Goal: Task Accomplishment & Management: Manage account settings

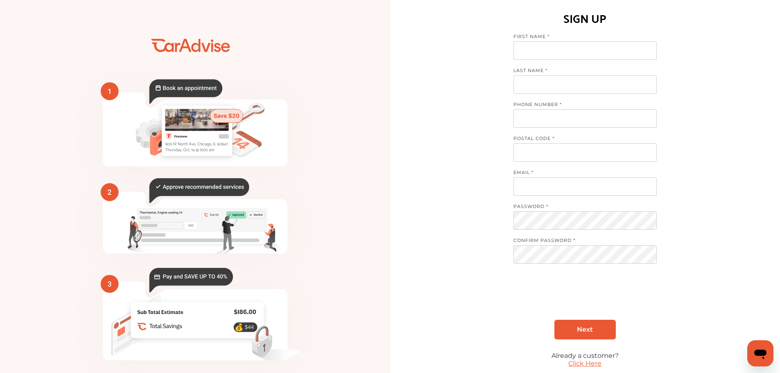
click at [559, 49] on input at bounding box center [585, 50] width 143 height 18
type input "**********"
type input "*****"
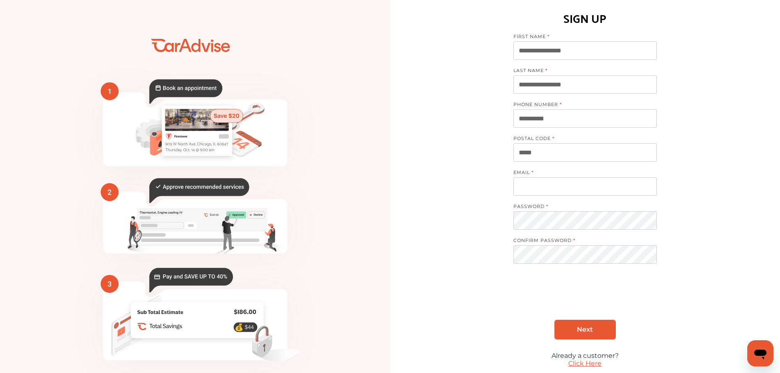
type input "**********"
drag, startPoint x: 576, startPoint y: 120, endPoint x: 481, endPoint y: 125, distance: 95.6
click at [481, 125] on div "**********" at bounding box center [585, 203] width 390 height 406
type input "**********"
drag, startPoint x: 585, startPoint y: 152, endPoint x: 481, endPoint y: 159, distance: 103.9
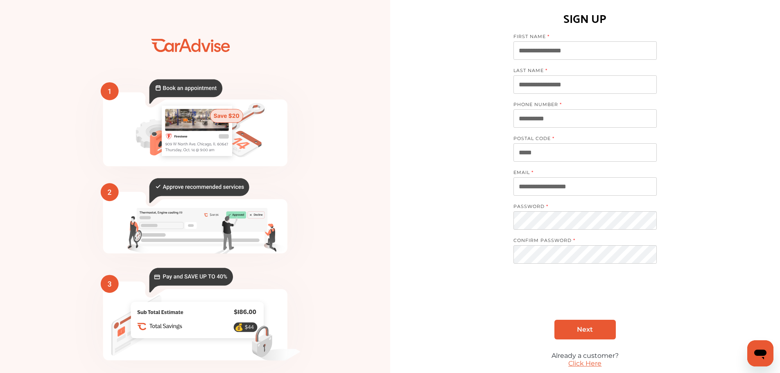
click at [473, 156] on div "**********" at bounding box center [585, 203] width 390 height 406
type input "*****"
drag, startPoint x: 594, startPoint y: 188, endPoint x: 488, endPoint y: 187, distance: 106.5
click at [488, 187] on div "**********" at bounding box center [585, 203] width 390 height 406
click at [555, 187] on input "**********" at bounding box center [585, 186] width 143 height 18
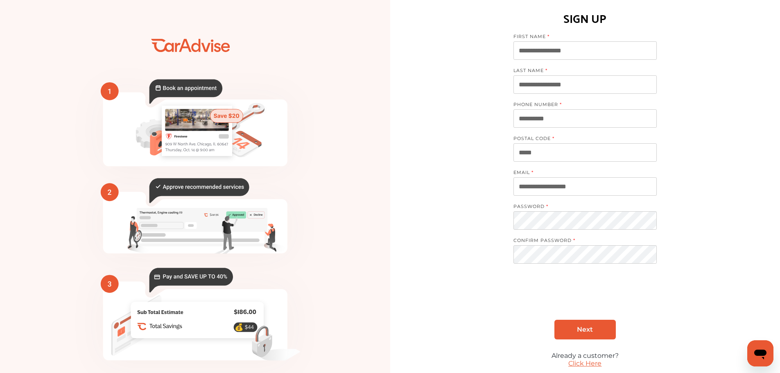
drag, startPoint x: 556, startPoint y: 189, endPoint x: 504, endPoint y: 188, distance: 52.0
click at [504, 188] on div "**********" at bounding box center [585, 203] width 390 height 406
type input "**********"
click at [597, 332] on link "Next" at bounding box center [585, 330] width 61 height 20
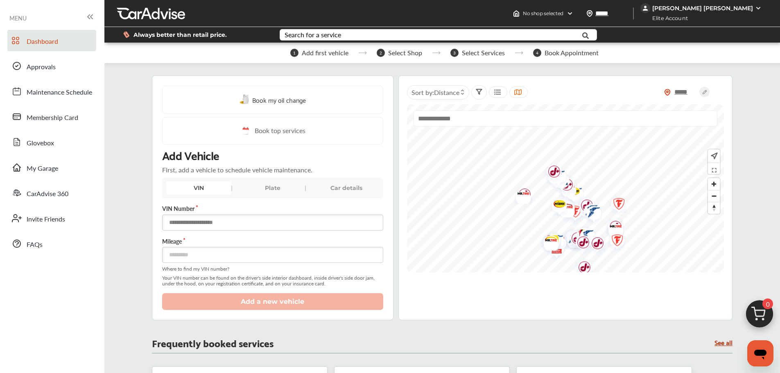
click at [202, 222] on input "text" at bounding box center [272, 223] width 221 height 16
paste input "**********"
type input "**********"
click at [247, 132] on img at bounding box center [245, 131] width 11 height 10
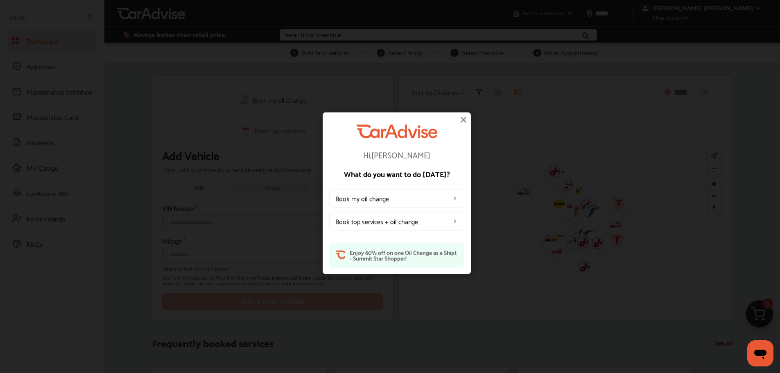
click at [370, 222] on link "Book top services + oil change" at bounding box center [396, 221] width 135 height 19
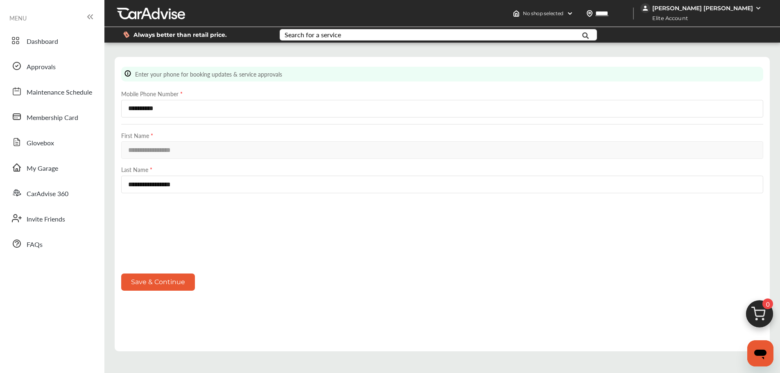
click at [172, 282] on button "Save & Continue" at bounding box center [158, 282] width 74 height 17
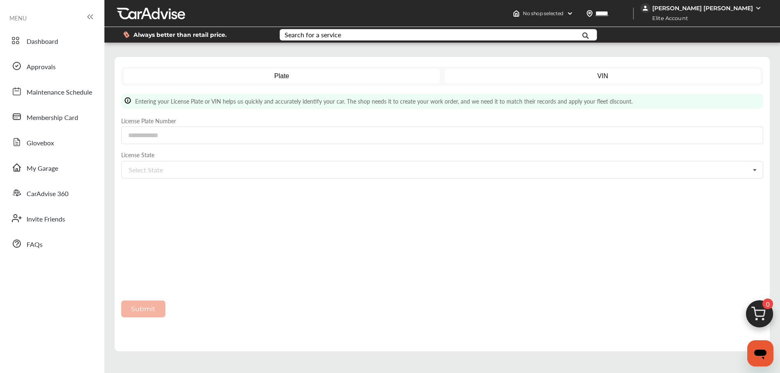
click at [614, 75] on link "VIN" at bounding box center [603, 76] width 317 height 15
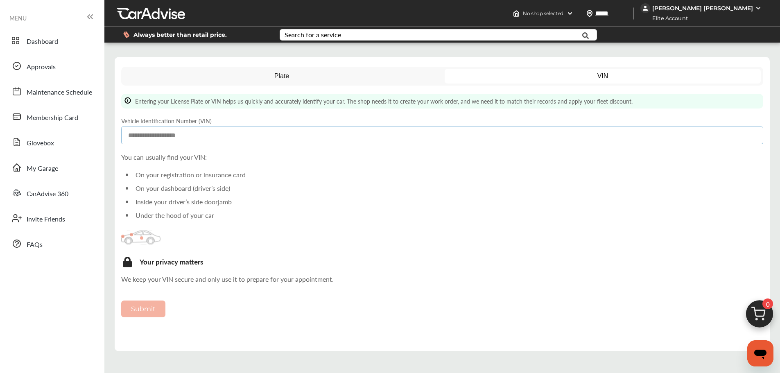
paste input "**********"
type input "**********"
click at [146, 310] on button "Submit" at bounding box center [143, 309] width 44 height 17
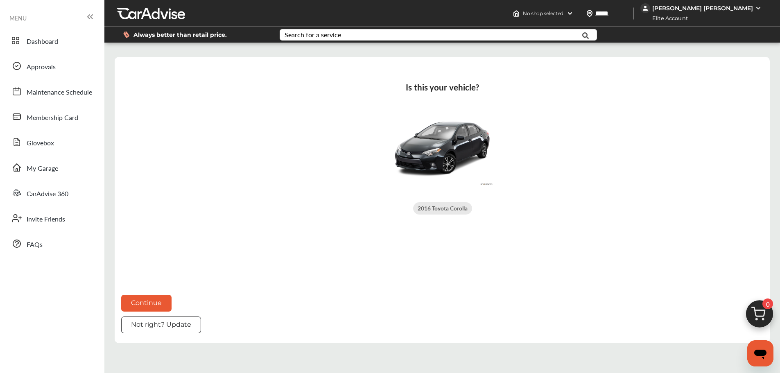
click at [145, 326] on button "Not right? Update" at bounding box center [161, 325] width 80 height 17
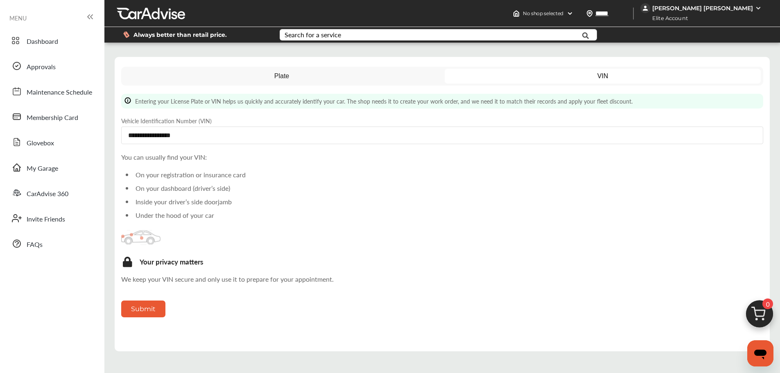
click at [143, 311] on button "Submit" at bounding box center [143, 309] width 44 height 17
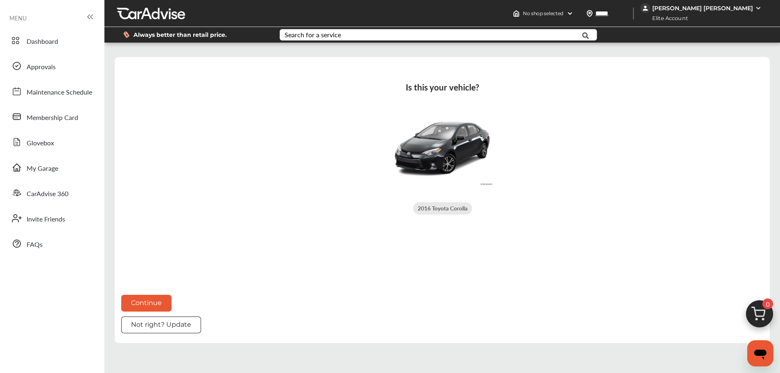
click at [422, 162] on img at bounding box center [442, 147] width 102 height 77
click at [438, 210] on div "2016 Toyota Corolla" at bounding box center [442, 208] width 59 height 12
click at [141, 303] on button "Continue" at bounding box center [146, 303] width 50 height 17
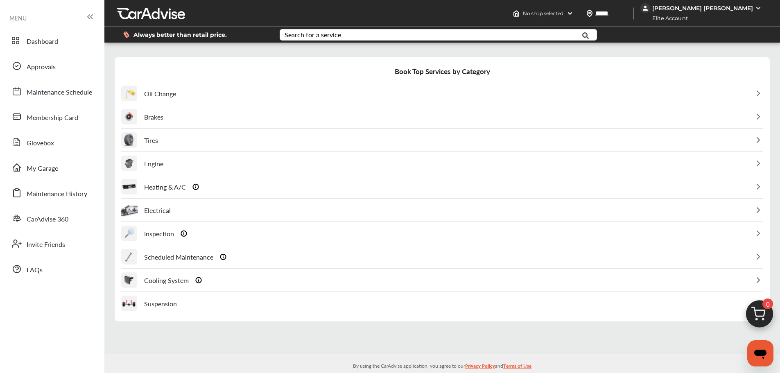
click at [209, 259] on p "Scheduled Maintenance" at bounding box center [178, 256] width 69 height 9
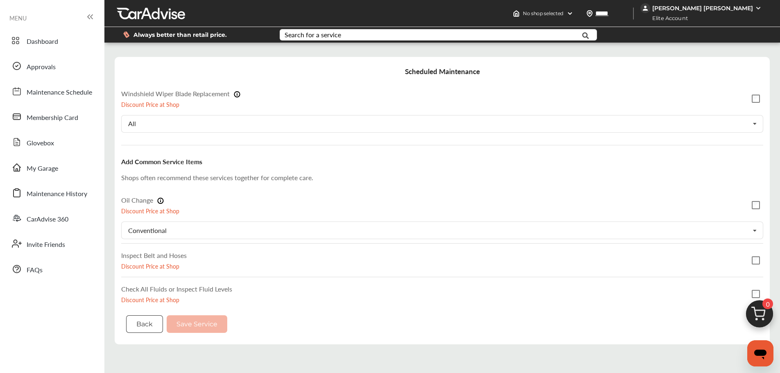
click at [147, 323] on button "Back" at bounding box center [144, 324] width 37 height 18
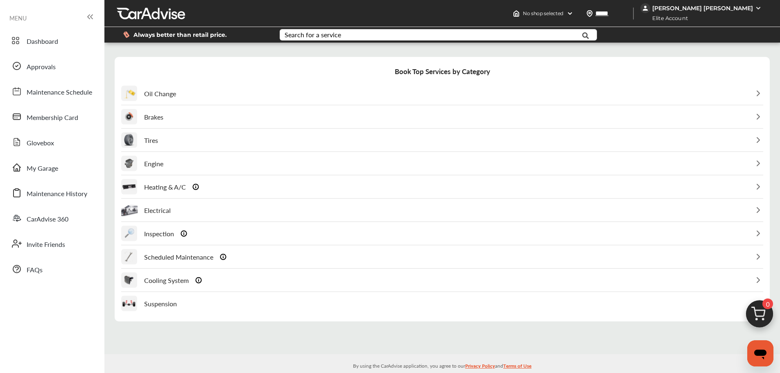
click at [269, 106] on div "Brakes" at bounding box center [442, 117] width 642 height 23
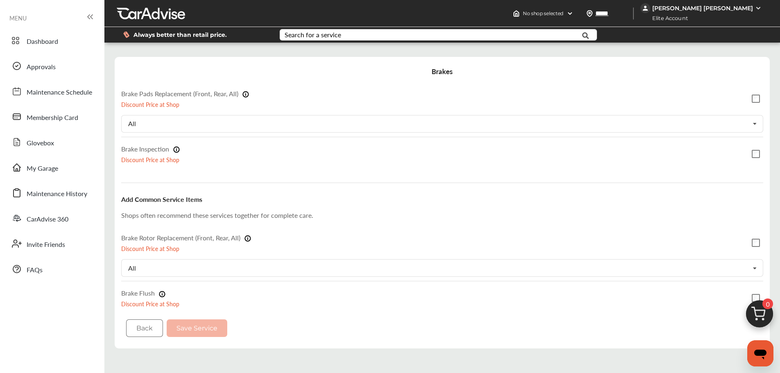
click at [208, 97] on label "Brake Pads Replacement (Front, Rear, All)" at bounding box center [185, 93] width 128 height 9
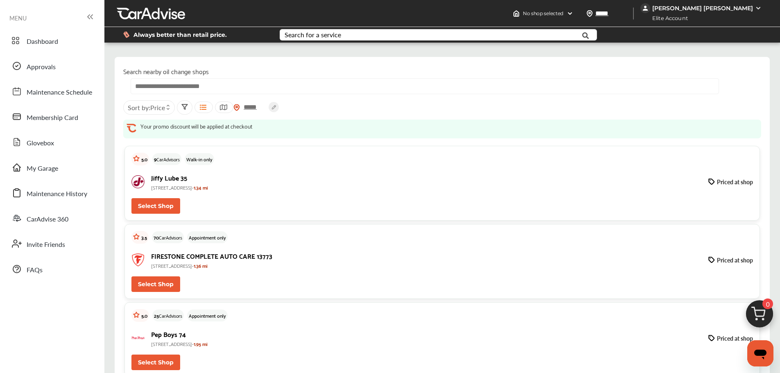
click at [251, 86] on input "text" at bounding box center [425, 86] width 588 height 16
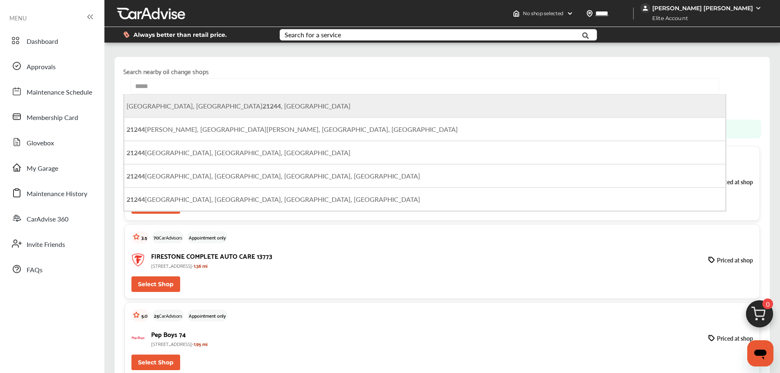
click at [197, 100] on li "[GEOGRAPHIC_DATA] , [GEOGRAPHIC_DATA]" at bounding box center [425, 105] width 602 height 23
type input "**********"
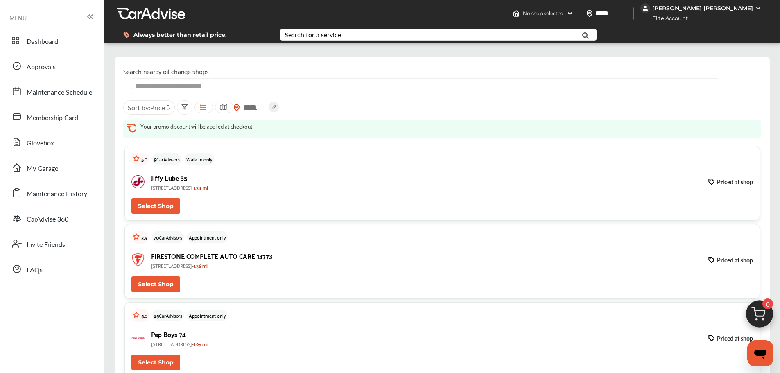
click at [173, 201] on button "Select Shop" at bounding box center [156, 206] width 49 height 16
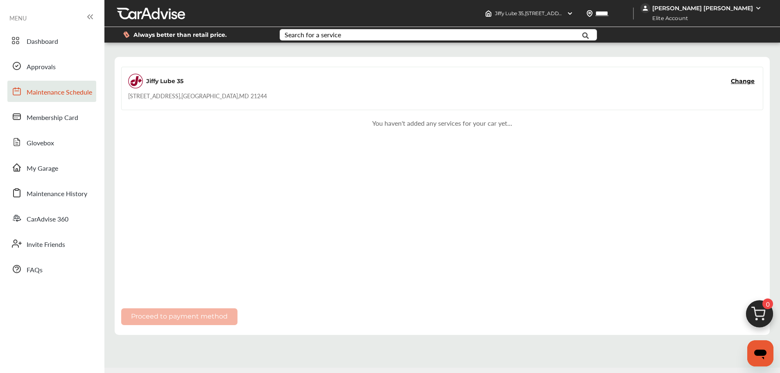
click at [52, 92] on span "Maintenance Schedule" at bounding box center [60, 92] width 66 height 11
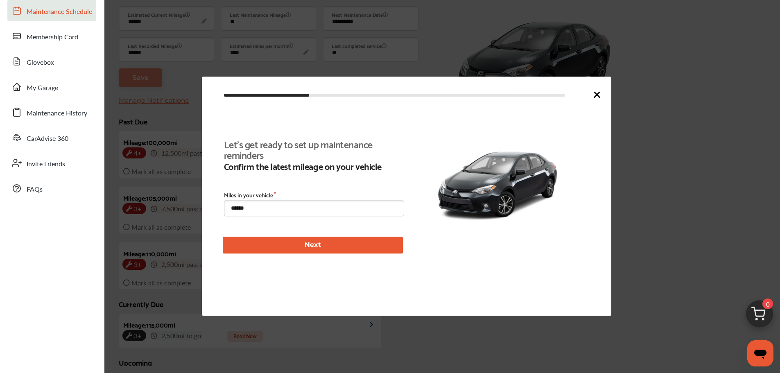
scroll to position [128, 0]
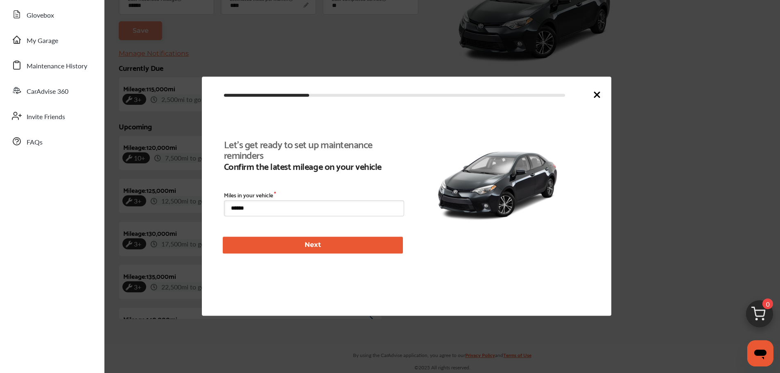
drag, startPoint x: 253, startPoint y: 211, endPoint x: 214, endPoint y: 213, distance: 38.6
click at [215, 213] on div "Let's get ready to set up maintenance reminders Confirm the latest mileage on y…" at bounding box center [407, 196] width 410 height 239
type input "******"
click at [295, 251] on button "Next" at bounding box center [313, 245] width 180 height 17
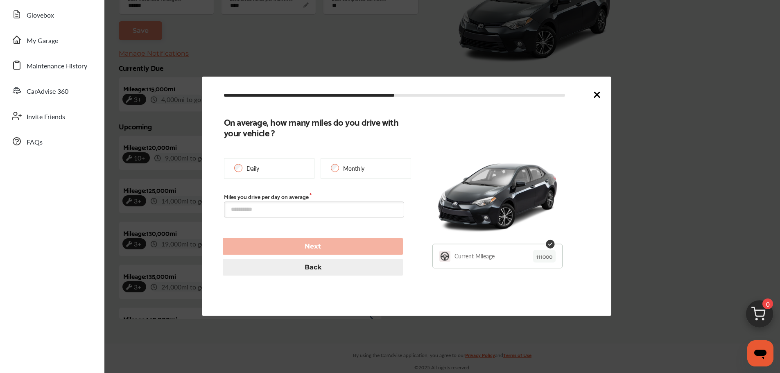
type input "******"
type input "**********"
type input "******"
click at [288, 198] on label "Miles you drive per day on average" at bounding box center [314, 196] width 180 height 7
click at [340, 167] on div "Monthly" at bounding box center [366, 168] width 91 height 20
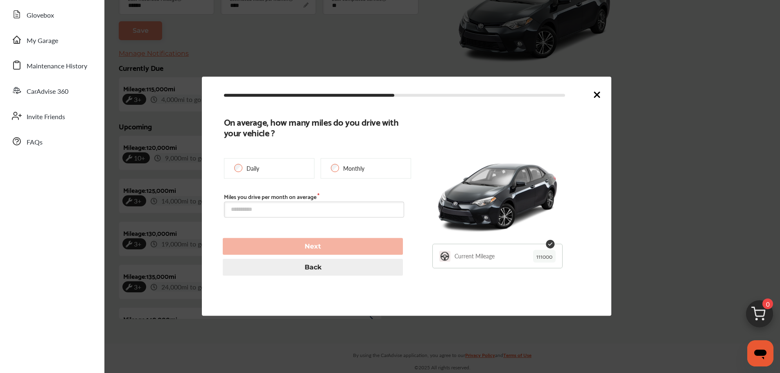
click at [271, 175] on div "Daily" at bounding box center [269, 168] width 91 height 20
click at [243, 171] on div "Daily" at bounding box center [269, 168] width 91 height 20
click at [336, 207] on input "text" at bounding box center [314, 210] width 180 height 16
click at [345, 172] on p "Monthly" at bounding box center [353, 168] width 21 height 8
click at [350, 214] on input "text" at bounding box center [314, 210] width 180 height 16
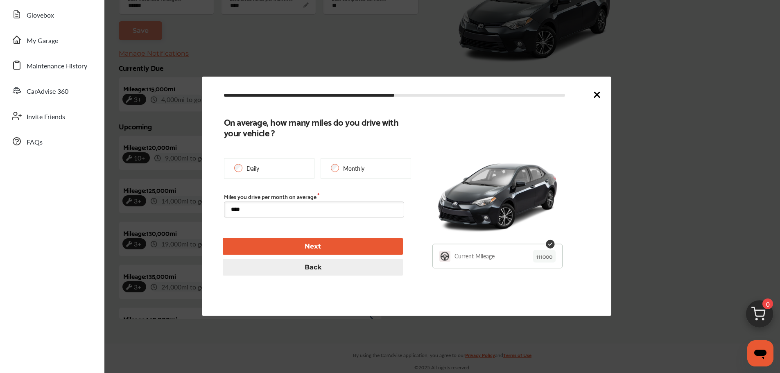
type input "****"
click at [320, 247] on button "Next" at bounding box center [313, 246] width 180 height 17
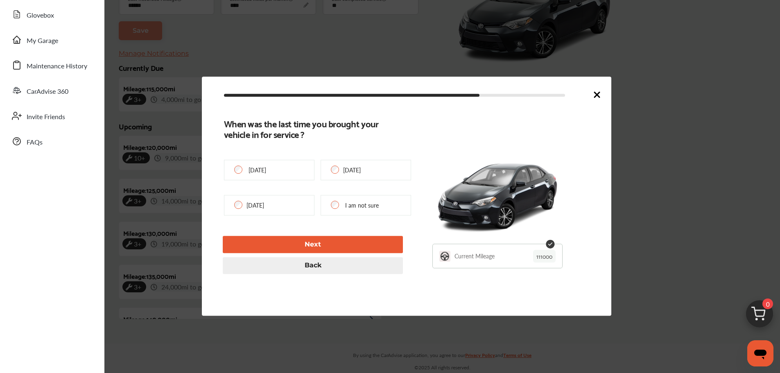
click at [304, 243] on button "Next" at bounding box center [313, 244] width 180 height 17
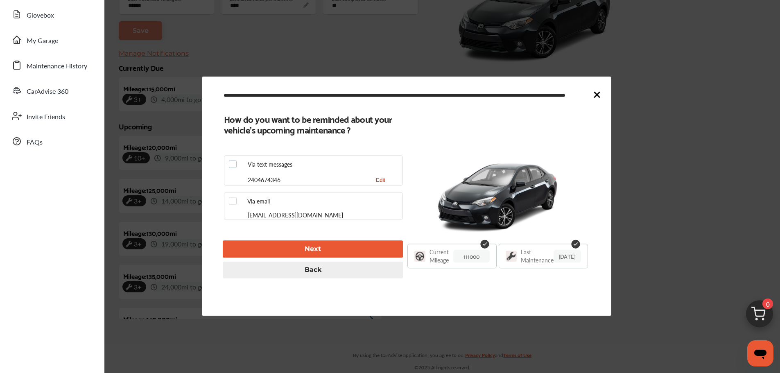
click at [235, 161] on label at bounding box center [235, 161] width 12 height 0
click at [237, 203] on div at bounding box center [235, 201] width 12 height 8
click at [293, 244] on button "Next" at bounding box center [313, 249] width 180 height 17
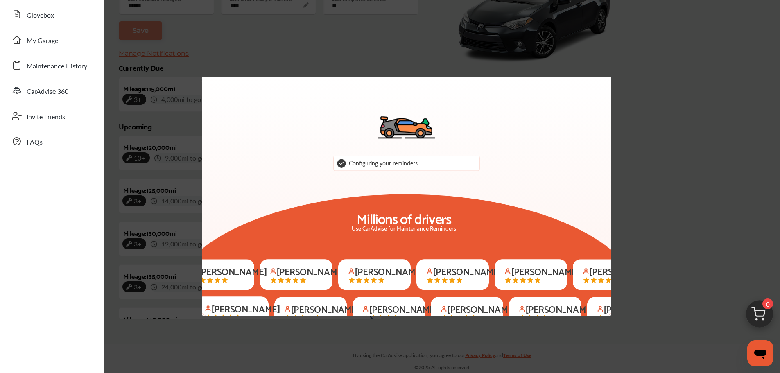
scroll to position [122, 0]
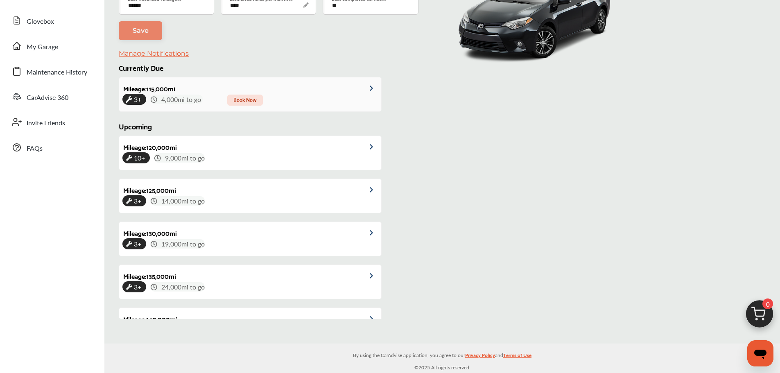
click at [244, 100] on span "Book Now" at bounding box center [245, 100] width 36 height 11
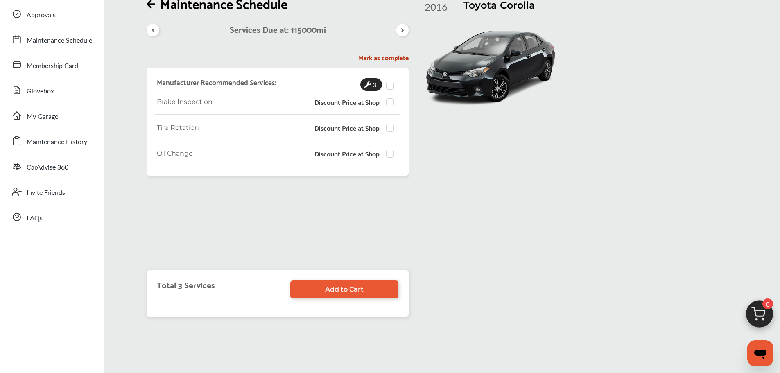
scroll to position [103, 0]
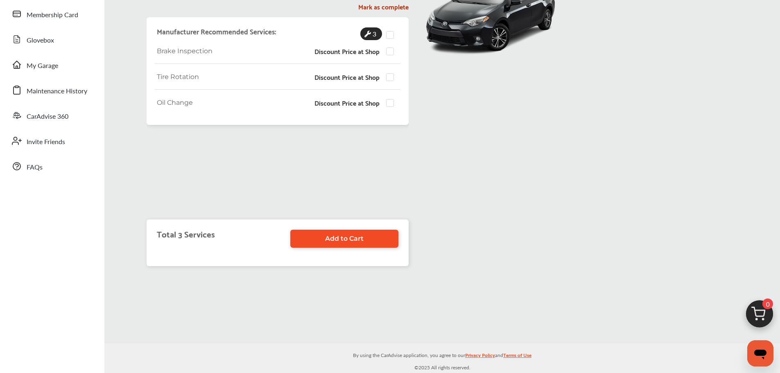
click at [333, 240] on span "Add to Cart" at bounding box center [344, 239] width 39 height 8
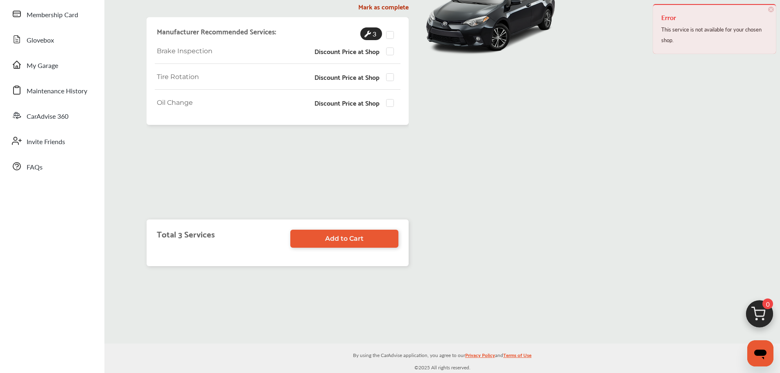
click at [771, 10] on span "×" at bounding box center [772, 10] width 6 height 6
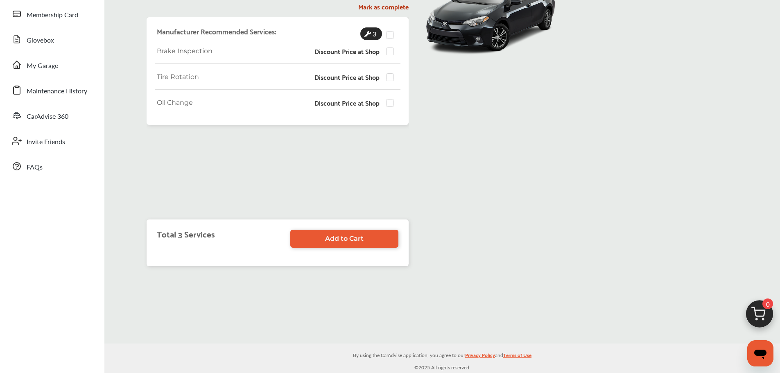
scroll to position [21, 0]
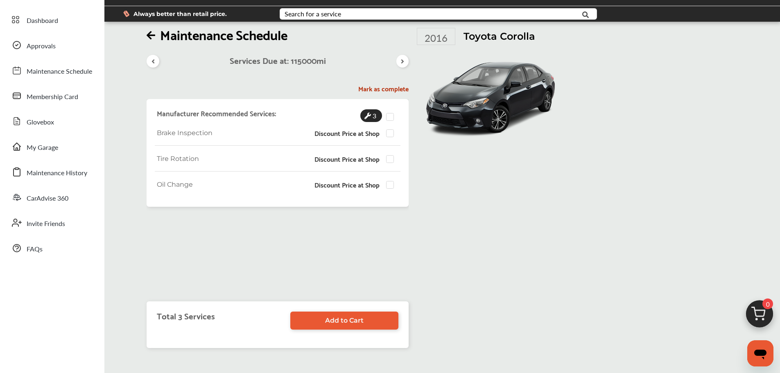
click at [381, 90] on h5 "Mark as complete" at bounding box center [278, 88] width 262 height 9
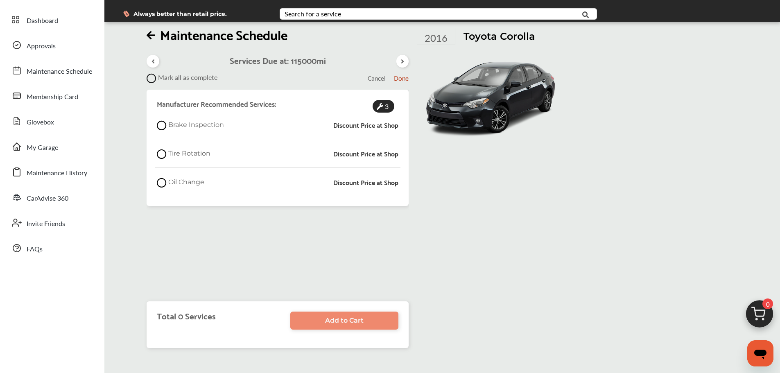
click at [161, 124] on icon at bounding box center [162, 125] width 10 height 10
click at [163, 155] on icon at bounding box center [162, 154] width 10 height 10
click at [163, 183] on icon at bounding box center [162, 183] width 10 height 10
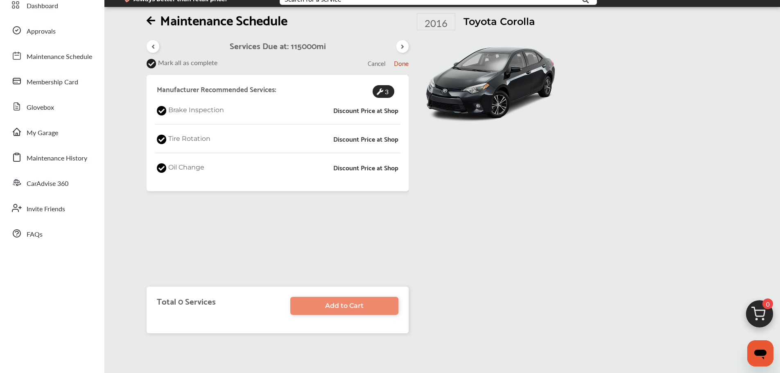
scroll to position [62, 0]
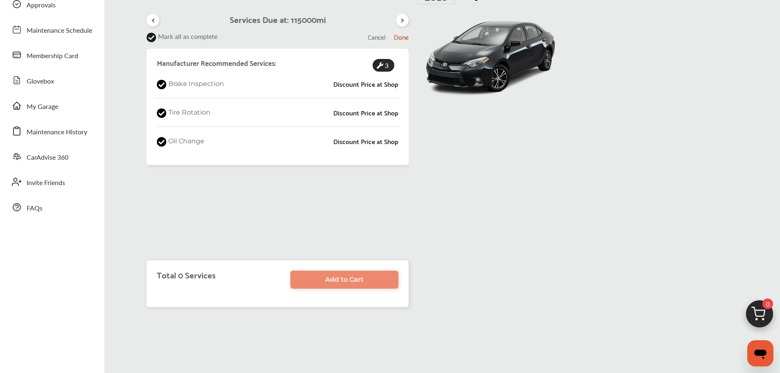
click at [399, 36] on span "Done" at bounding box center [401, 36] width 15 height 11
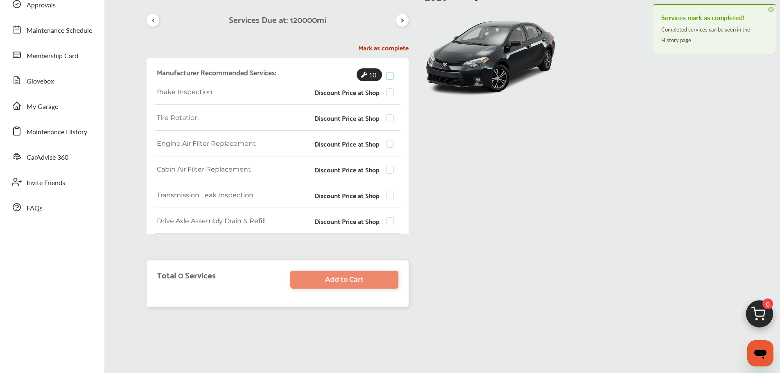
click at [391, 72] on label at bounding box center [392, 72] width 12 height 0
click at [333, 284] on span "Add to Cart" at bounding box center [344, 280] width 39 height 8
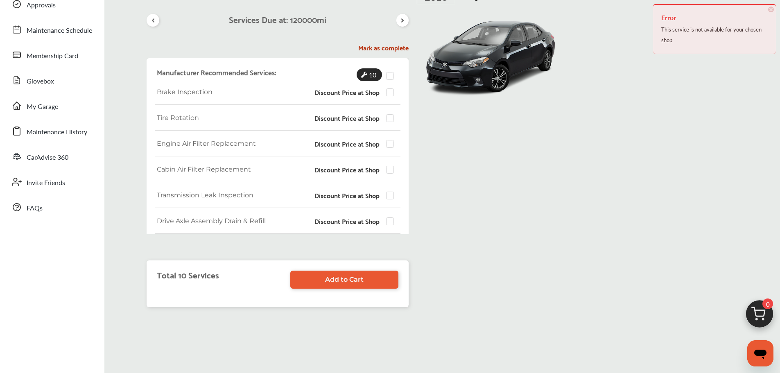
click at [772, 10] on span "×" at bounding box center [772, 10] width 6 height 6
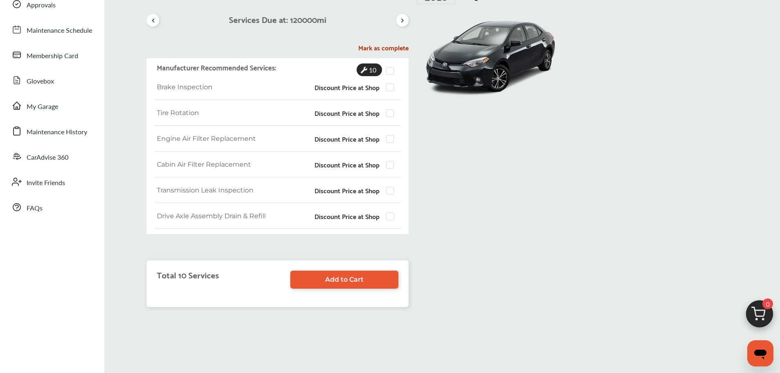
scroll to position [0, 0]
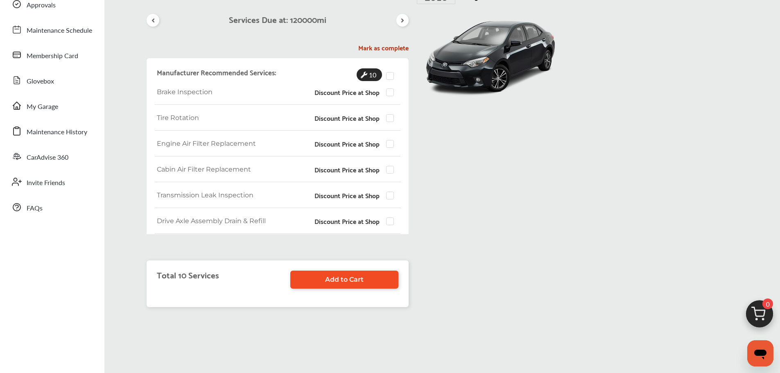
click at [365, 278] on link "Add to Cart" at bounding box center [344, 280] width 108 height 18
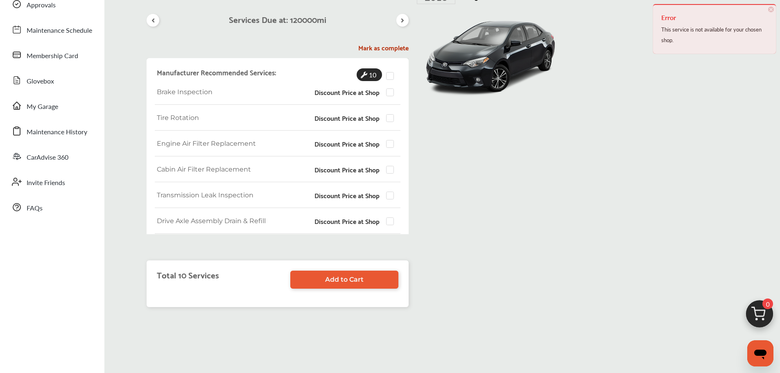
click at [769, 9] on span "×" at bounding box center [772, 10] width 6 height 6
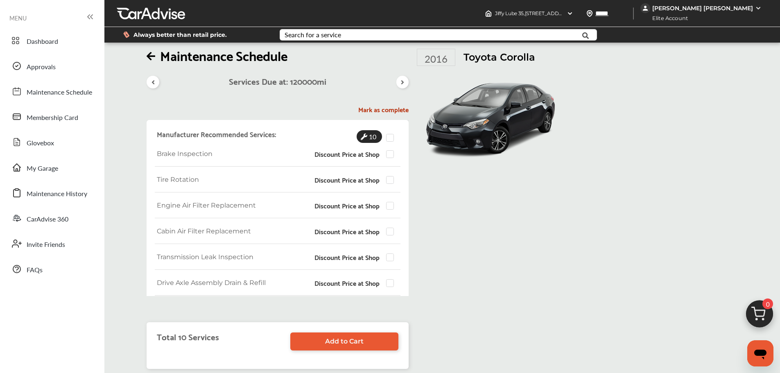
click at [152, 57] on icon at bounding box center [151, 56] width 9 height 10
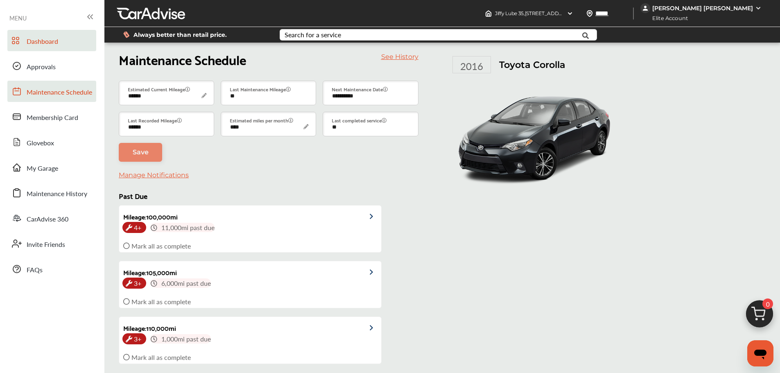
click at [32, 45] on span "Dashboard" at bounding box center [43, 41] width 32 height 11
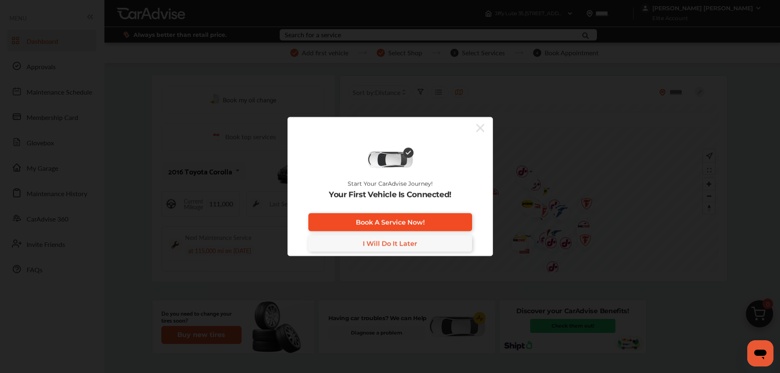
click at [405, 224] on span "Book A Service Now!" at bounding box center [390, 222] width 69 height 8
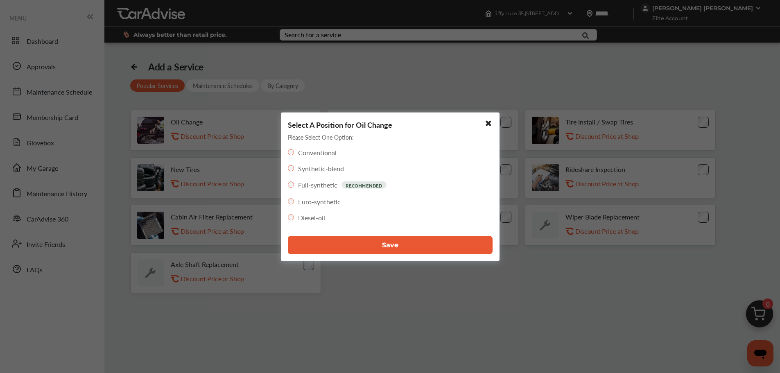
click at [491, 121] on icon at bounding box center [487, 122] width 9 height 7
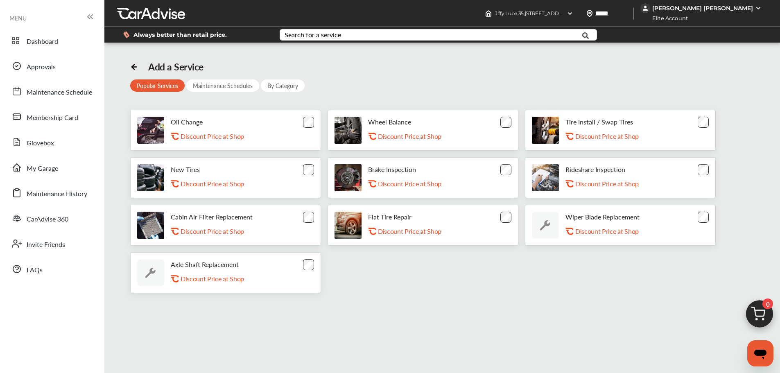
click at [299, 125] on div "Oil Change .st0{fill:#FA4A1C;} Discount Price at Shop" at bounding box center [225, 130] width 191 height 41
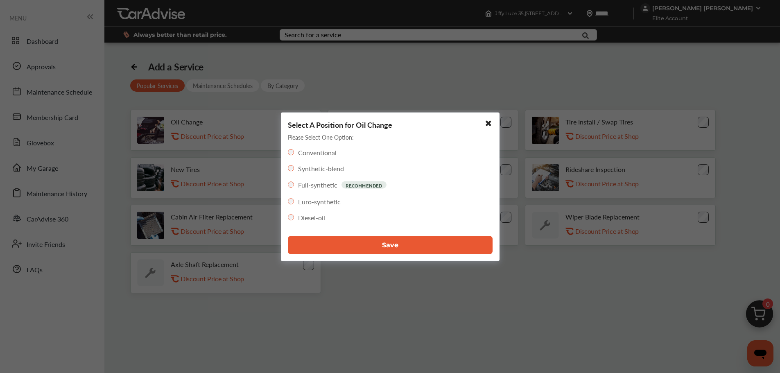
click at [372, 244] on button "Save" at bounding box center [390, 245] width 205 height 18
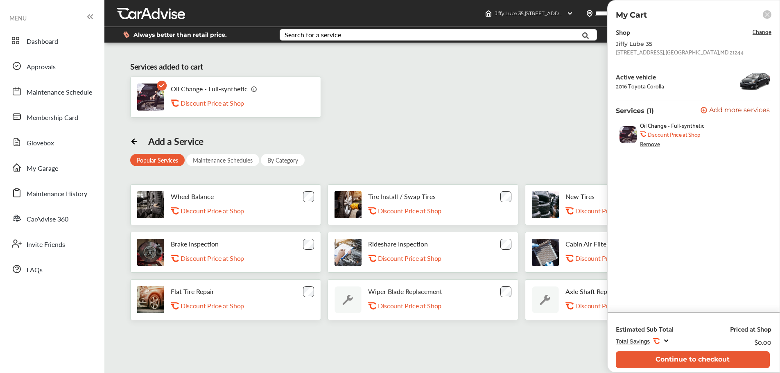
click at [769, 17] on rect at bounding box center [767, 14] width 9 height 9
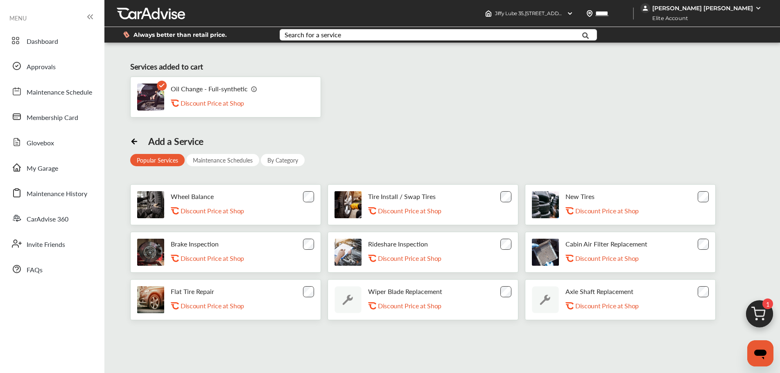
click at [159, 87] on icon at bounding box center [162, 85] width 10 height 10
click at [132, 142] on icon at bounding box center [133, 141] width 2 height 5
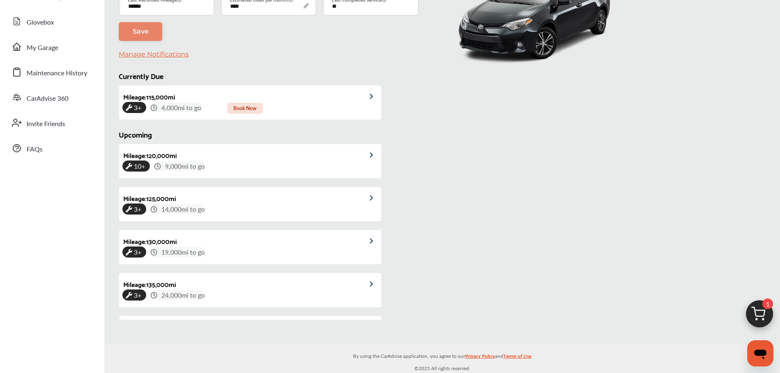
scroll to position [189, 0]
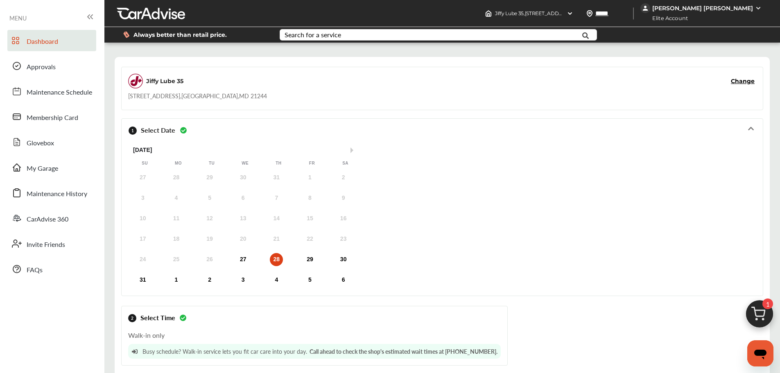
click at [37, 44] on span "Dashboard" at bounding box center [43, 41] width 32 height 11
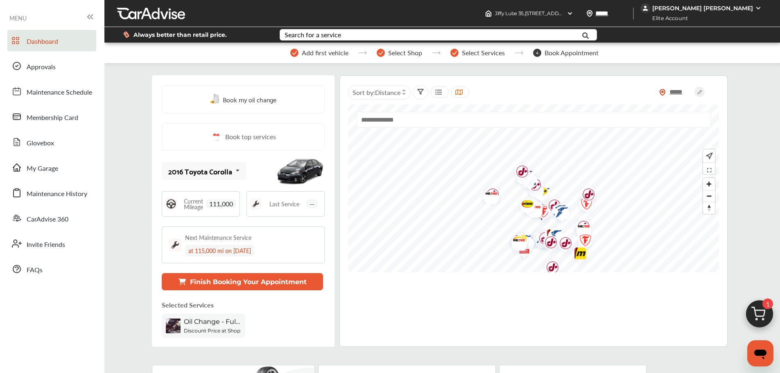
click at [676, 9] on div "[PERSON_NAME] [PERSON_NAME]" at bounding box center [703, 8] width 101 height 7
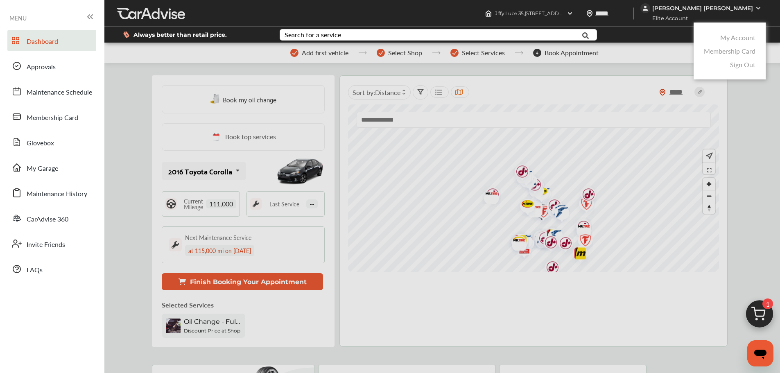
click at [639, 75] on div at bounding box center [390, 207] width 780 height 414
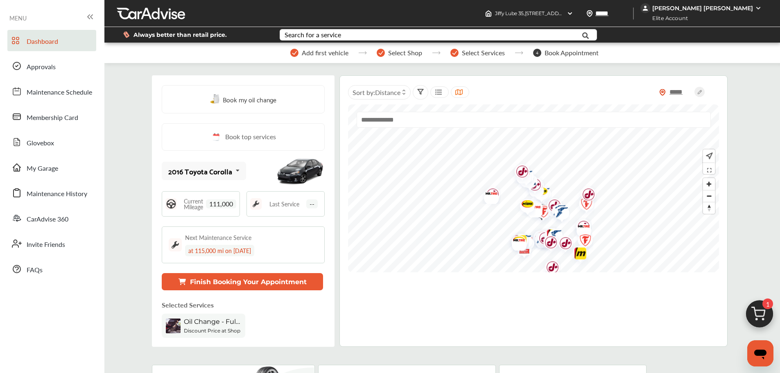
click at [206, 323] on span "Oil Change - Full-synthetic" at bounding box center [212, 322] width 57 height 8
click at [203, 320] on span "Oil Change - Full-synthetic" at bounding box center [212, 322] width 57 height 8
click at [58, 36] on link "Dashboard" at bounding box center [51, 40] width 89 height 21
click at [256, 202] on img at bounding box center [255, 203] width 11 height 11
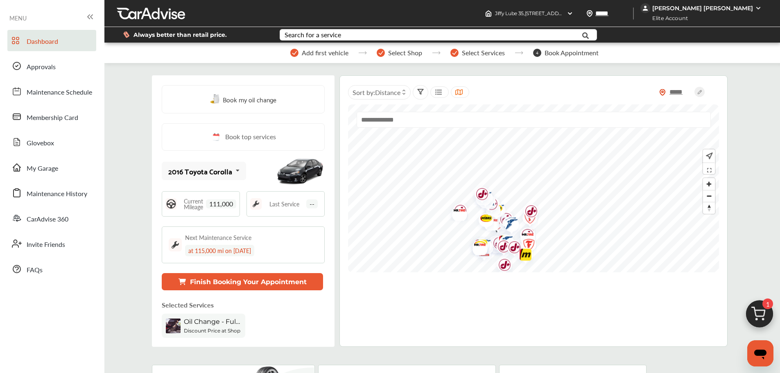
click at [93, 15] on icon at bounding box center [90, 17] width 10 height 10
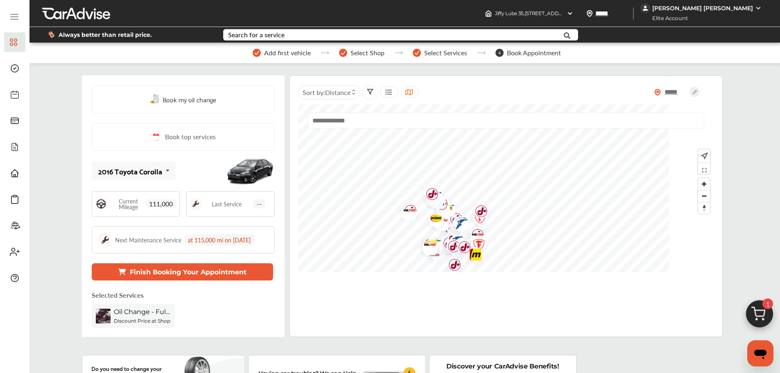
click at [261, 51] on div "Add first vehicle" at bounding box center [282, 53] width 58 height 8
drag, startPoint x: 213, startPoint y: 239, endPoint x: 154, endPoint y: 232, distance: 58.6
click at [211, 239] on div "at 115,000 mi on [DATE]" at bounding box center [219, 239] width 69 height 11
drag, startPoint x: 109, startPoint y: 248, endPoint x: 106, endPoint y: 234, distance: 14.1
click at [108, 246] on div "Next Maintenance Service at 115,000 mi on [DATE]" at bounding box center [183, 240] width 183 height 27
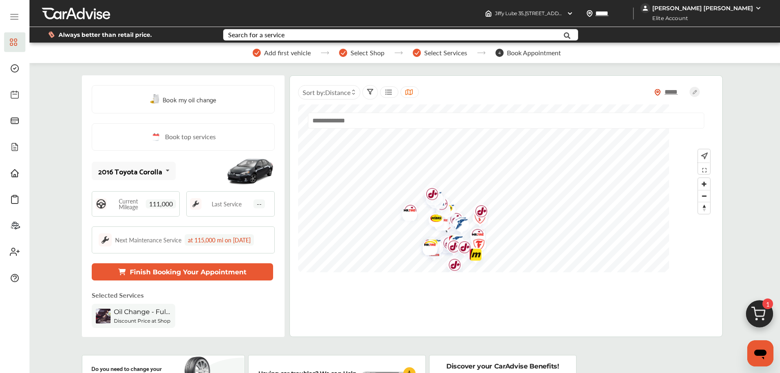
click at [106, 236] on img at bounding box center [105, 240] width 13 height 13
click at [259, 202] on span "--" at bounding box center [259, 204] width 11 height 9
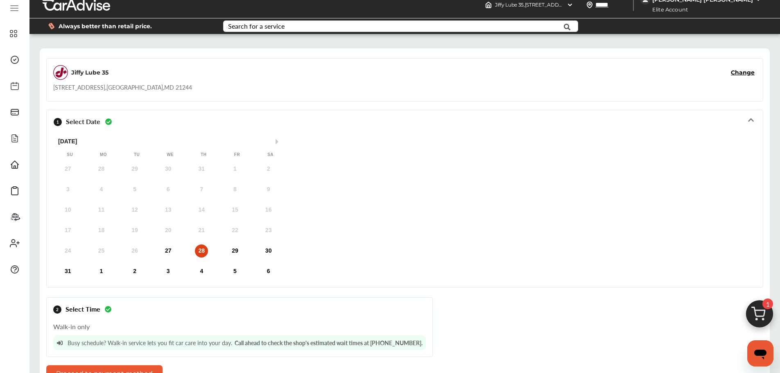
scroll to position [8, 0]
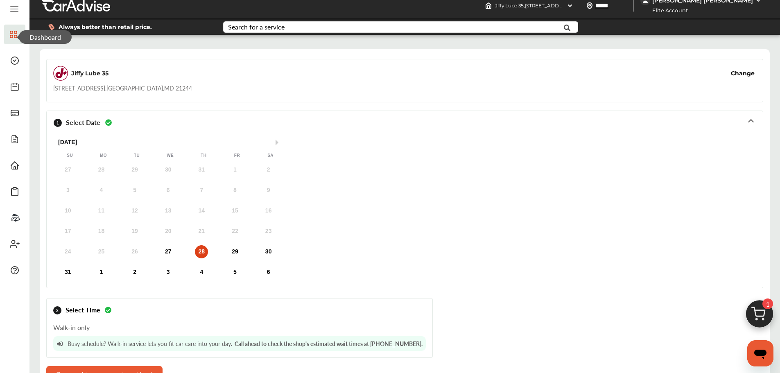
click at [12, 32] on icon at bounding box center [13, 34] width 7 height 10
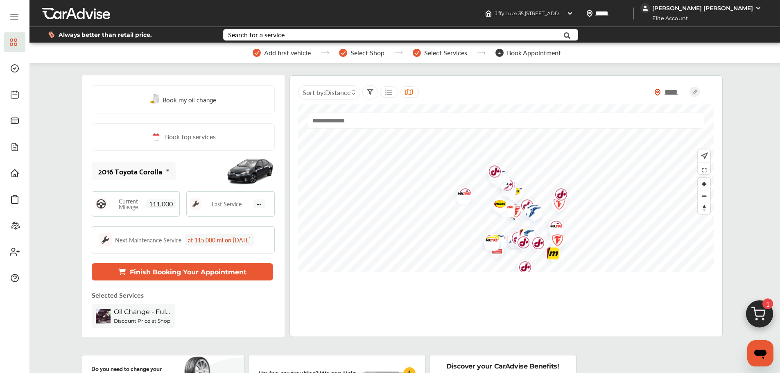
click at [14, 16] on icon at bounding box center [14, 17] width 10 height 10
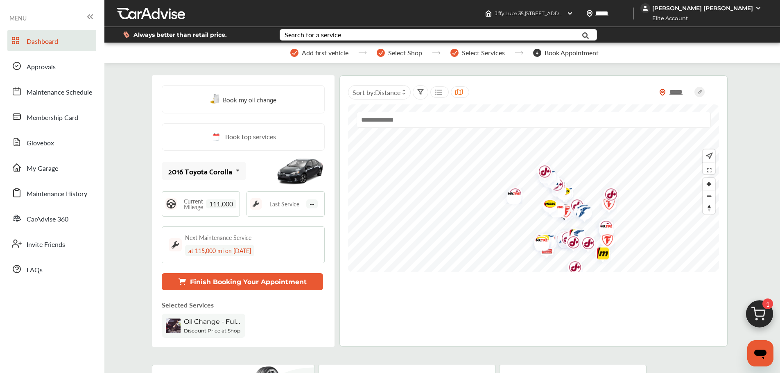
click at [86, 14] on icon at bounding box center [90, 17] width 10 height 10
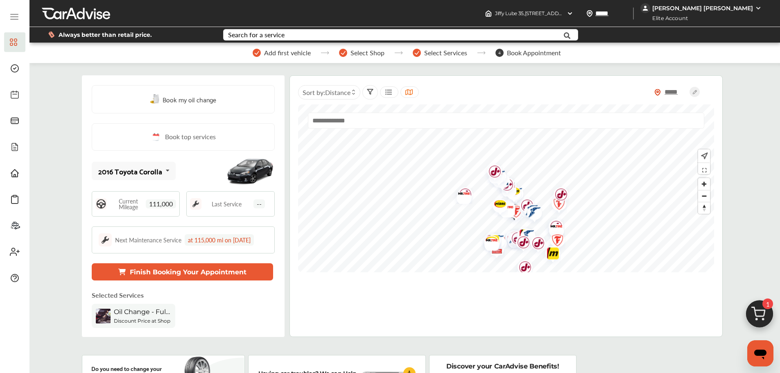
click at [13, 19] on icon at bounding box center [14, 19] width 7 height 0
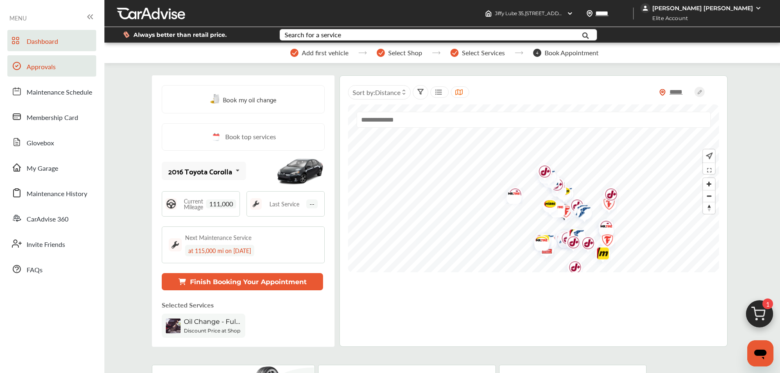
click at [68, 64] on link "Approvals" at bounding box center [51, 65] width 89 height 21
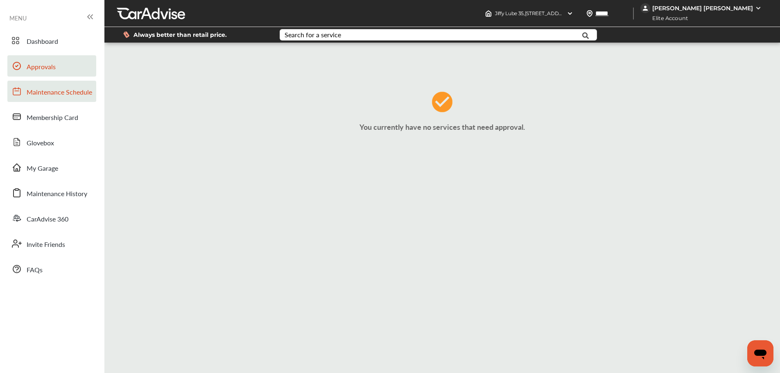
click at [25, 92] on link "Maintenance Schedule" at bounding box center [51, 91] width 89 height 21
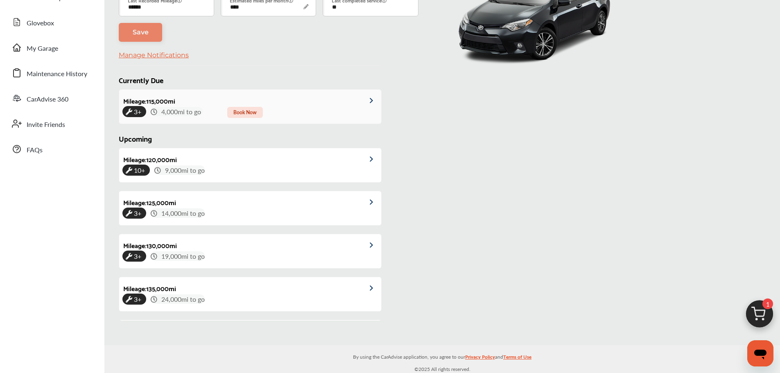
scroll to position [189, 0]
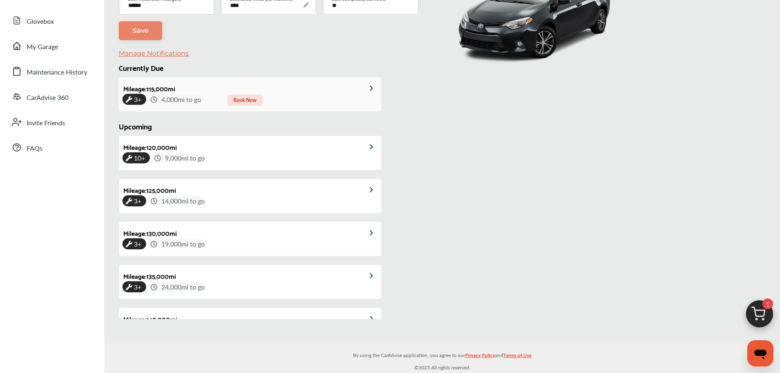
click at [370, 88] on img at bounding box center [375, 89] width 11 height 6
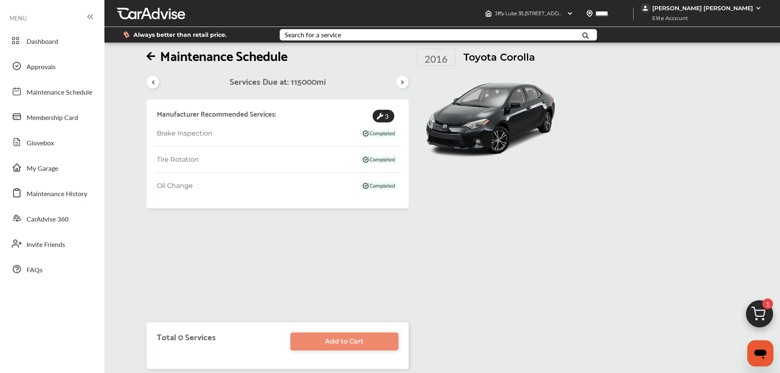
click at [383, 120] on span "3" at bounding box center [386, 116] width 7 height 13
click at [147, 59] on icon at bounding box center [151, 56] width 9 height 10
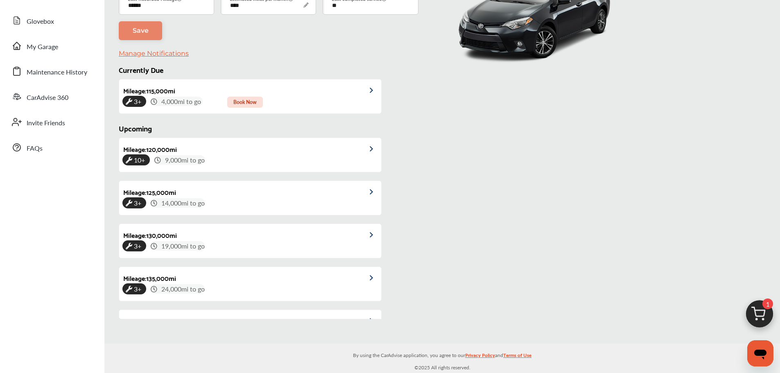
scroll to position [189, 0]
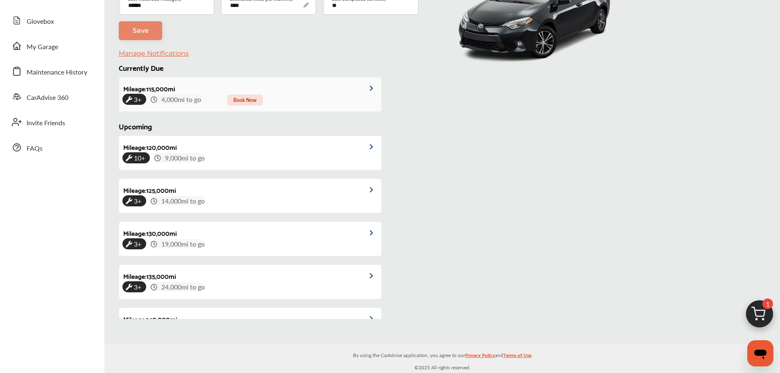
click at [363, 88] on div at bounding box center [366, 87] width 30 height 20
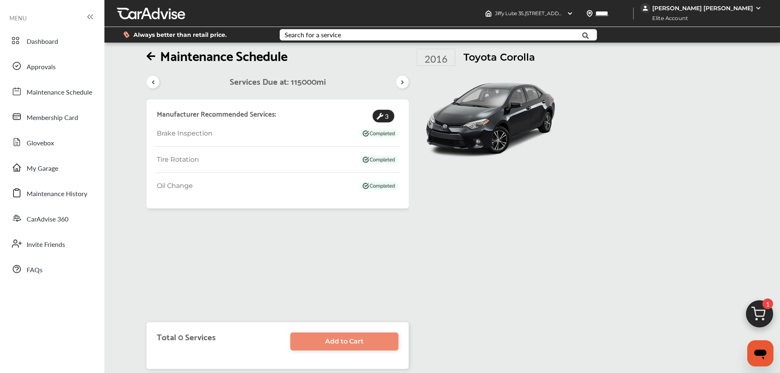
click at [388, 118] on span "3" at bounding box center [386, 116] width 7 height 13
click at [156, 79] on icon at bounding box center [153, 82] width 8 height 7
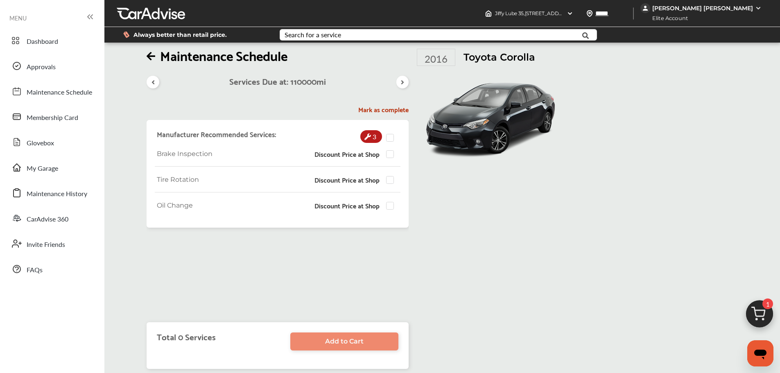
click at [763, 304] on span "1" at bounding box center [768, 304] width 11 height 11
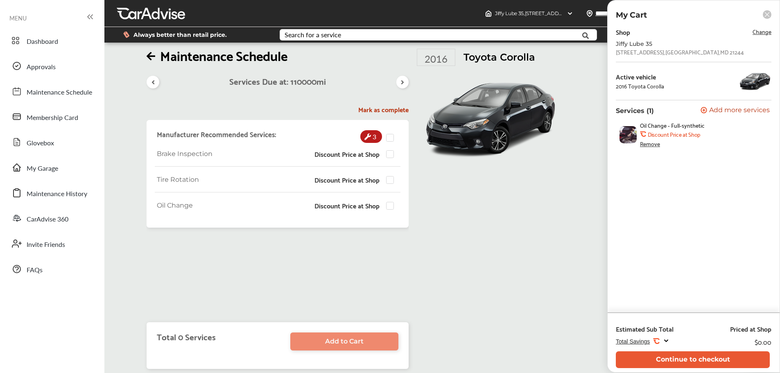
click at [652, 145] on div "Remove" at bounding box center [650, 144] width 20 height 7
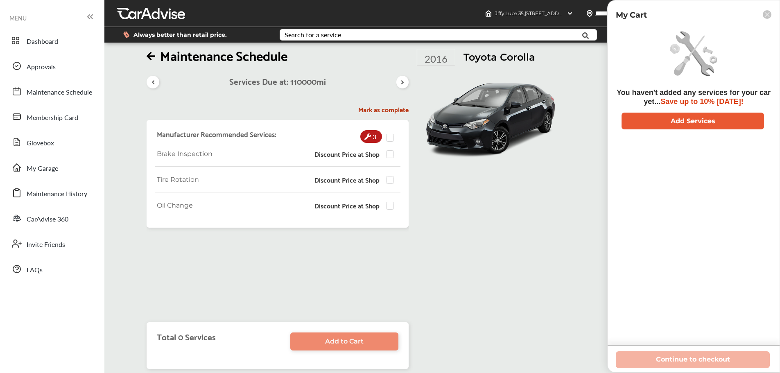
click at [767, 16] on rect at bounding box center [767, 14] width 9 height 9
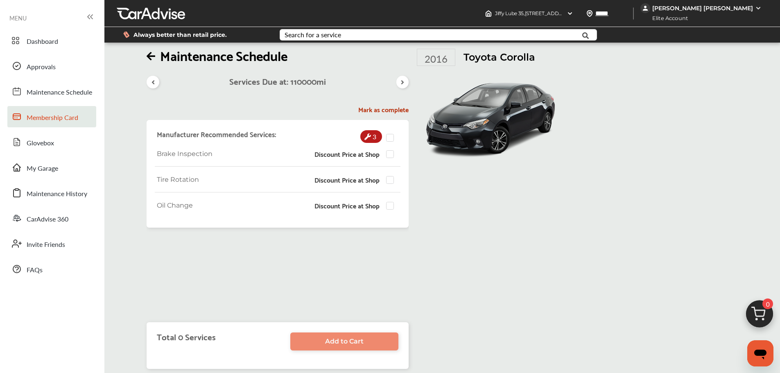
click at [35, 117] on span "Membership Card" at bounding box center [53, 118] width 52 height 11
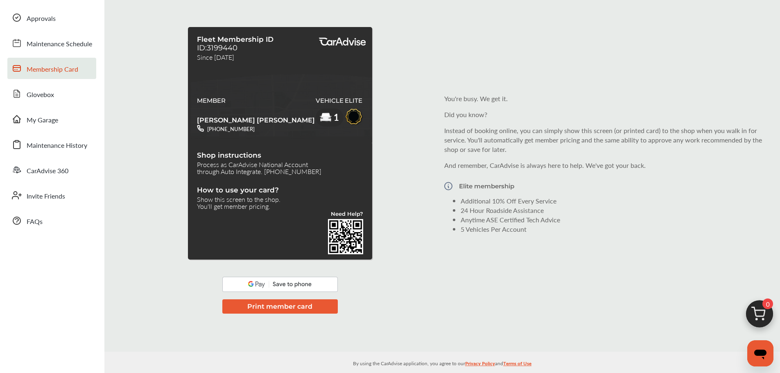
scroll to position [66, 0]
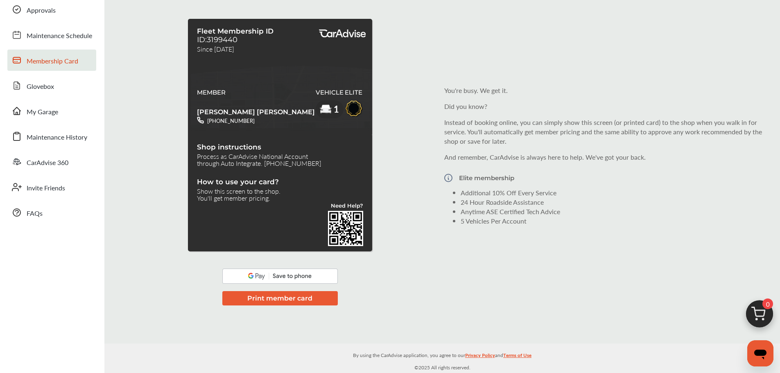
click at [312, 276] on img at bounding box center [280, 276] width 116 height 15
click at [248, 273] on img at bounding box center [280, 276] width 116 height 15
click at [38, 151] on link "CarAdvise 360" at bounding box center [51, 161] width 89 height 21
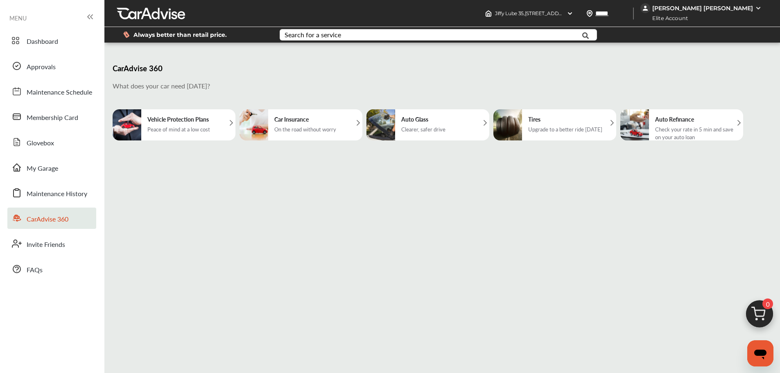
click at [660, 7] on div "[PERSON_NAME] [PERSON_NAME]" at bounding box center [703, 8] width 101 height 7
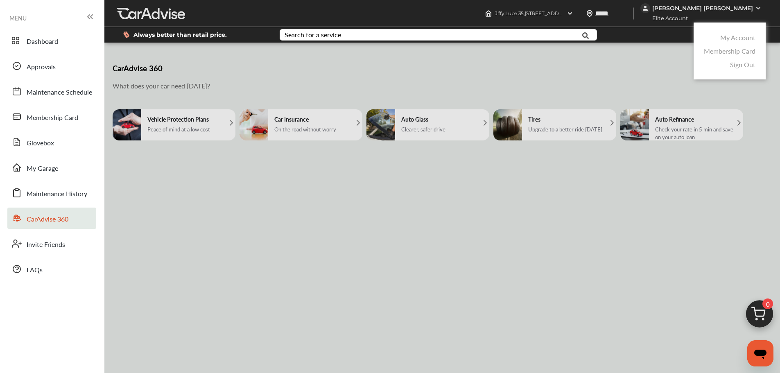
click at [722, 49] on link "Membership Card" at bounding box center [730, 50] width 52 height 9
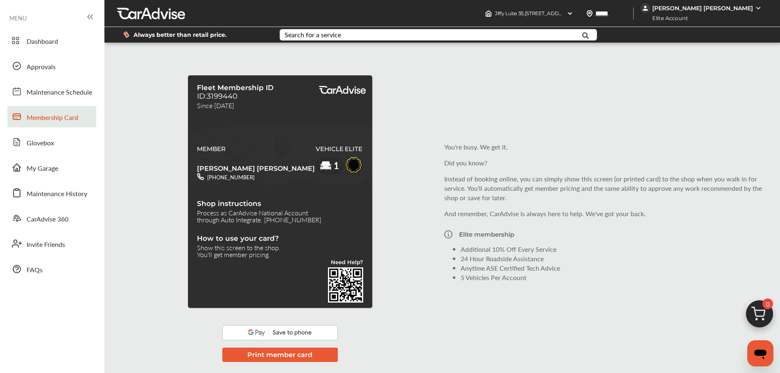
click at [290, 339] on img at bounding box center [280, 332] width 116 height 15
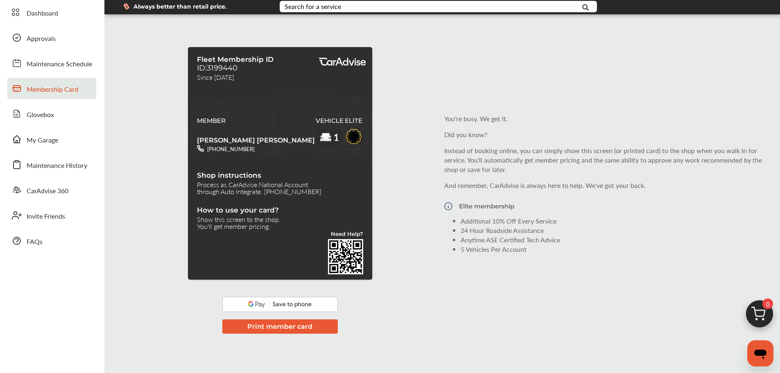
scroll to position [41, 0]
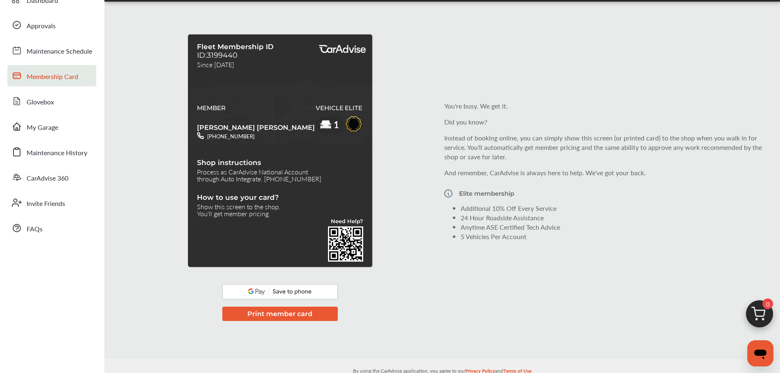
drag, startPoint x: 272, startPoint y: 85, endPoint x: 258, endPoint y: 85, distance: 13.5
click at [258, 85] on div "MEMBER [PERSON_NAME] [PERSON_NAME] [PHONE_NUMBER] VEHICLE 1 ELITE" at bounding box center [280, 113] width 166 height 71
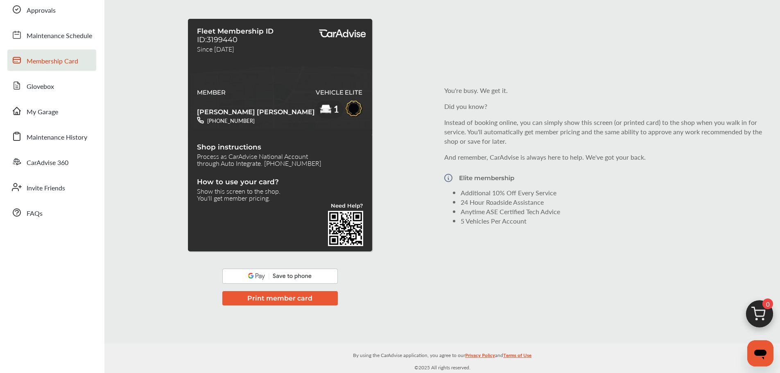
scroll to position [66, 0]
click at [280, 297] on button "Print member card" at bounding box center [280, 298] width 116 height 14
click at [310, 300] on button "Print member card" at bounding box center [280, 298] width 116 height 14
